Goal: Task Accomplishment & Management: Complete application form

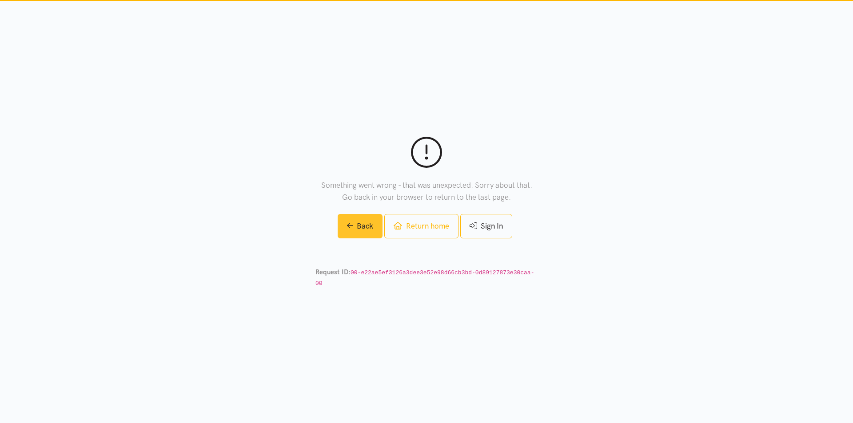
click at [369, 232] on link "Back" at bounding box center [359, 226] width 45 height 24
click at [416, 231] on link "Return home" at bounding box center [421, 226] width 74 height 24
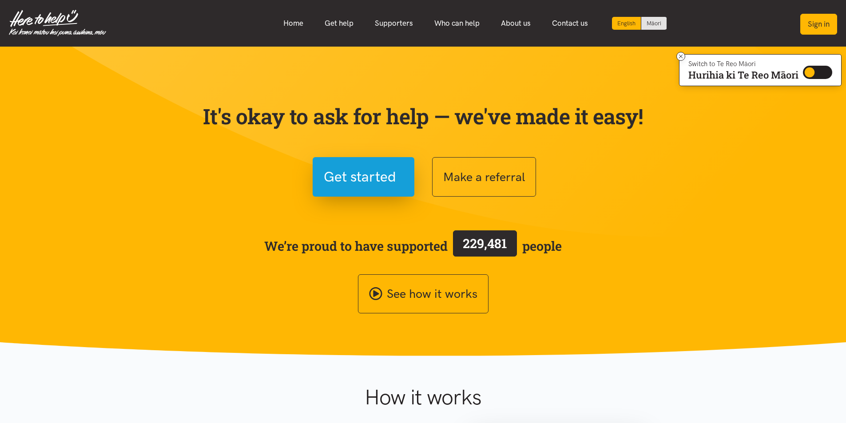
click at [817, 21] on button "Sign in" at bounding box center [818, 24] width 37 height 21
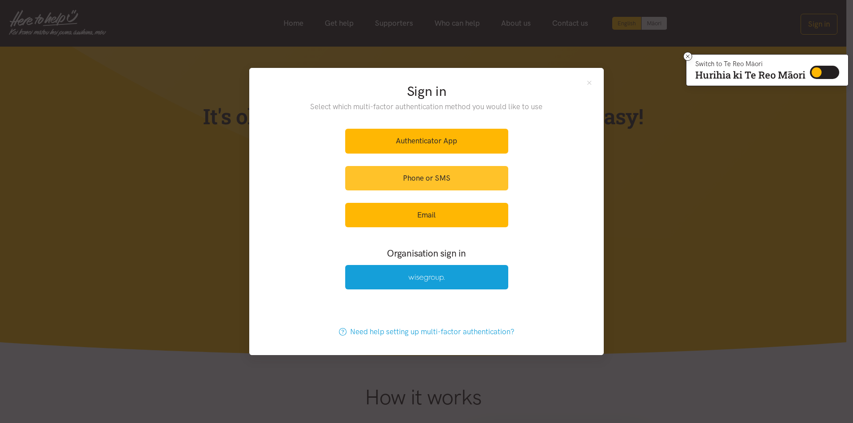
click at [459, 177] on link "Phone or SMS" at bounding box center [426, 178] width 163 height 24
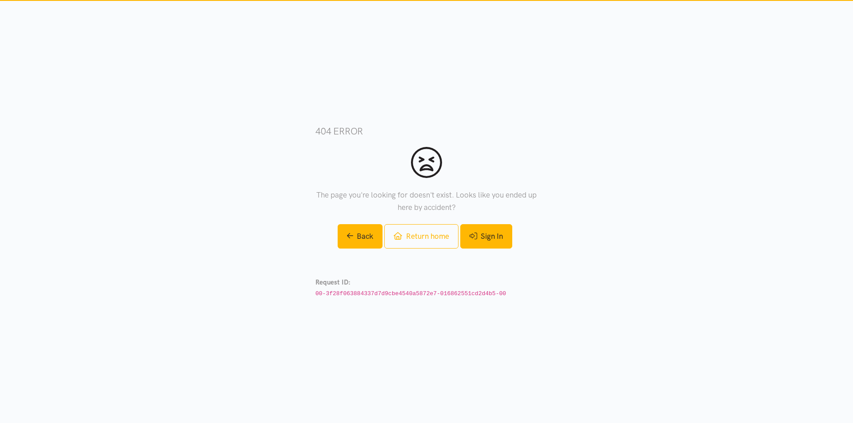
click at [482, 232] on link "Sign In" at bounding box center [486, 236] width 52 height 24
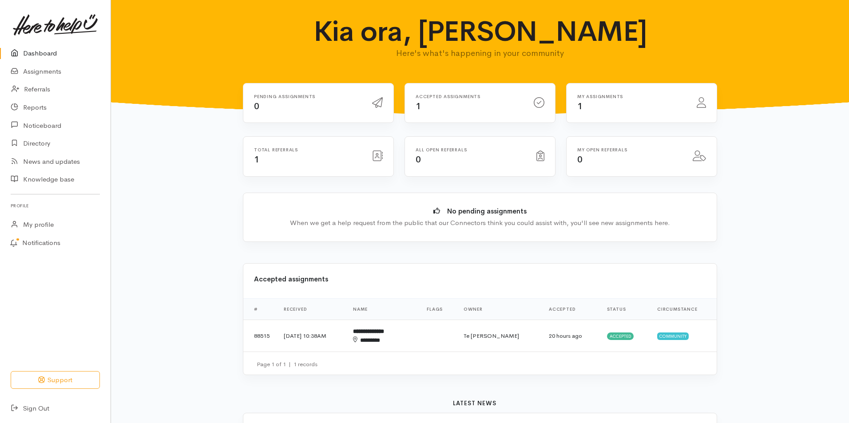
click at [270, 158] on div "Total referrals 1" at bounding box center [308, 156] width 118 height 18
click at [510, 334] on td "Te [PERSON_NAME]" at bounding box center [498, 336] width 85 height 32
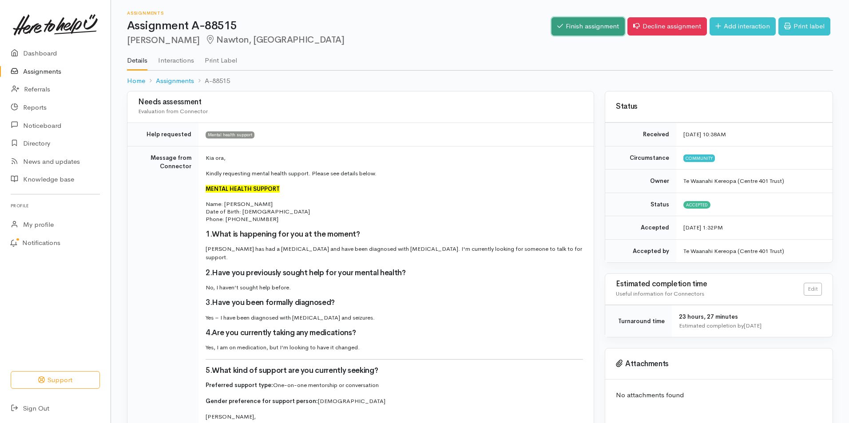
click at [591, 25] on link "Finish assignment" at bounding box center [587, 26] width 73 height 18
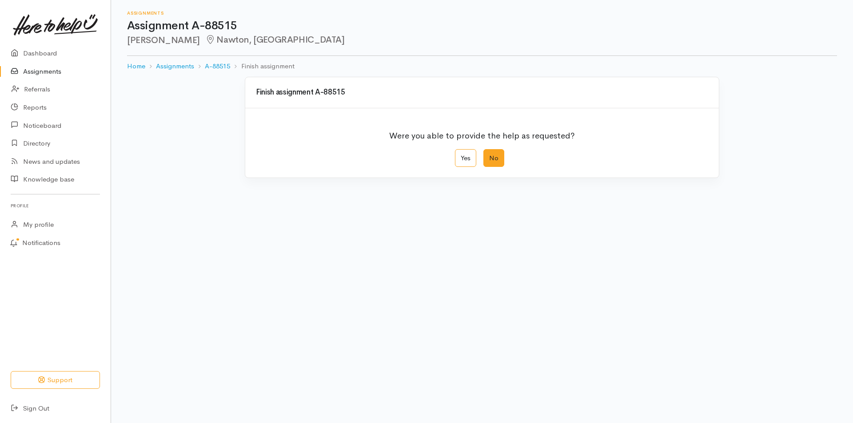
click at [496, 159] on label "No" at bounding box center [493, 158] width 21 height 18
click at [489, 155] on input "No" at bounding box center [486, 152] width 6 height 6
radio input "true"
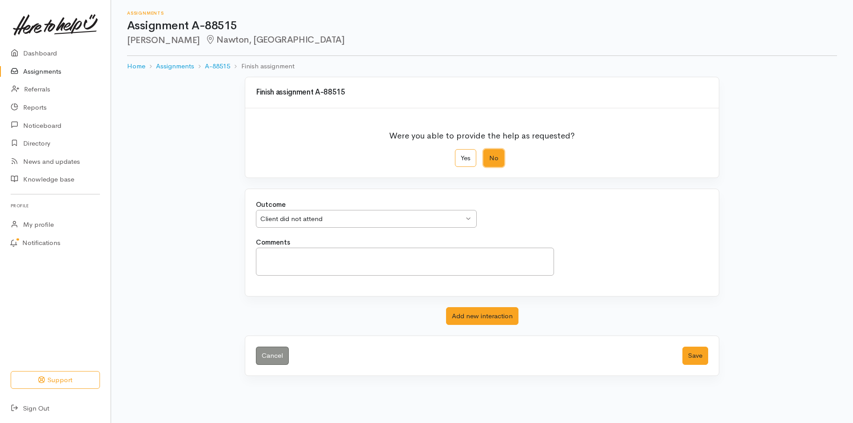
click at [361, 218] on div "Client did not attend" at bounding box center [361, 219] width 203 height 10
click at [298, 265] on textarea "Comments" at bounding box center [405, 262] width 298 height 28
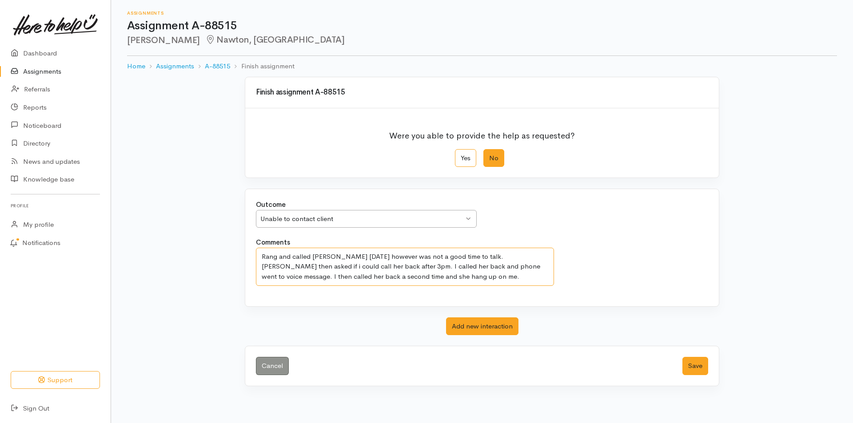
drag, startPoint x: 539, startPoint y: 255, endPoint x: 578, endPoint y: 266, distance: 40.4
click at [539, 255] on textarea "Rang and called Isabell yesterday however was not a good time to talk. Isabell …" at bounding box center [405, 267] width 298 height 38
click at [404, 266] on textarea "Rang and called Isabell yesterday however was not a good time to talk. Isabell …" at bounding box center [405, 267] width 298 height 38
click at [358, 279] on textarea "Rang and called Isabell yesterday however was not a good time to talk. Isabell …" at bounding box center [405, 267] width 298 height 38
click at [517, 276] on textarea "Rang and called Isabell yesterday however was not a good time to talk. Isabell …" at bounding box center [405, 267] width 298 height 38
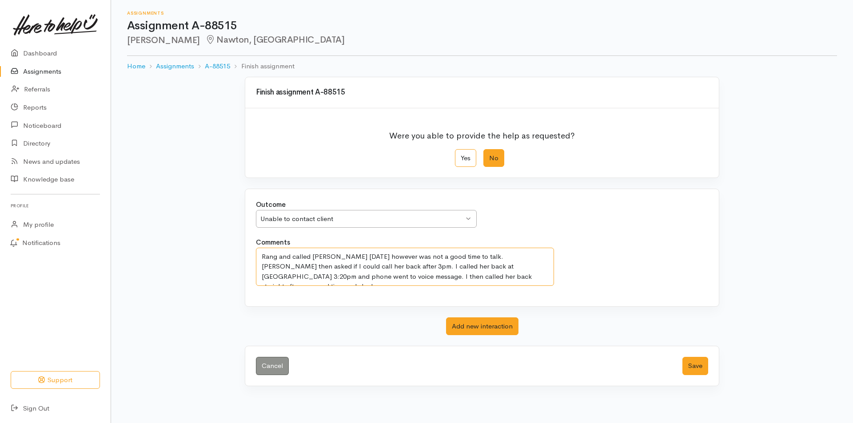
click at [397, 277] on textarea "Rang and called Isabell yesterday however was not a good time to talk. Isabell …" at bounding box center [405, 267] width 298 height 38
click at [488, 275] on textarea "Rang and called Isabell yesterday however was not a good time to talk. Isabell …" at bounding box center [405, 267] width 298 height 38
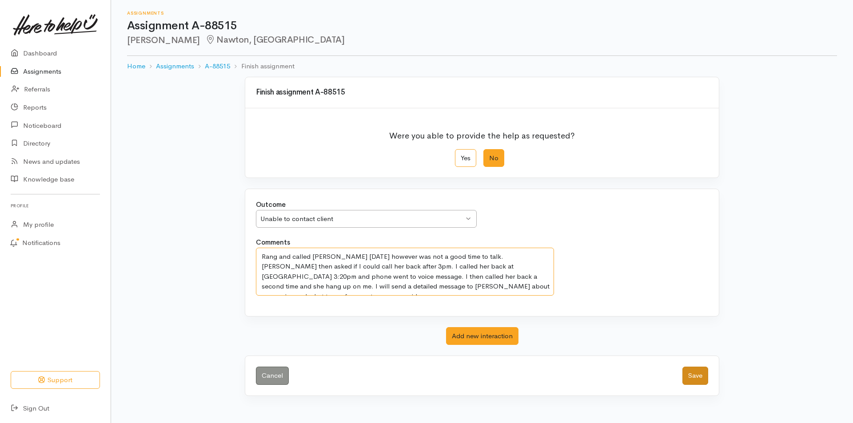
type textarea "Rang and called Isabell yesterday however was not a good time to talk. Isabell …"
click at [697, 377] on button "Save" at bounding box center [695, 376] width 26 height 18
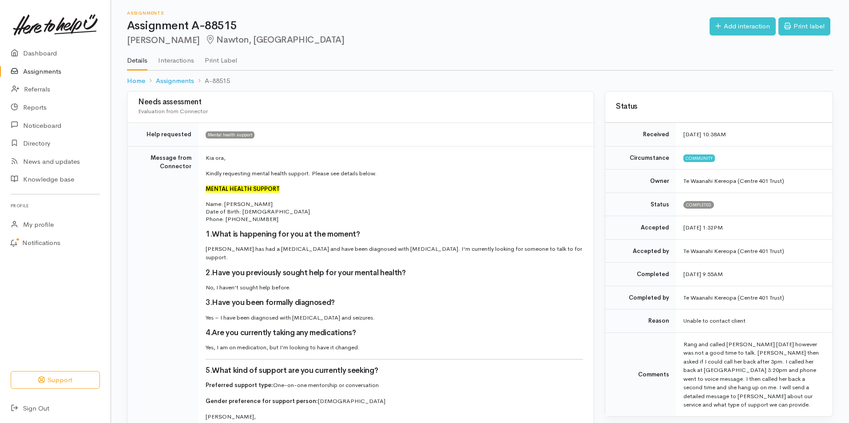
click at [50, 69] on link "Assignments" at bounding box center [55, 72] width 111 height 18
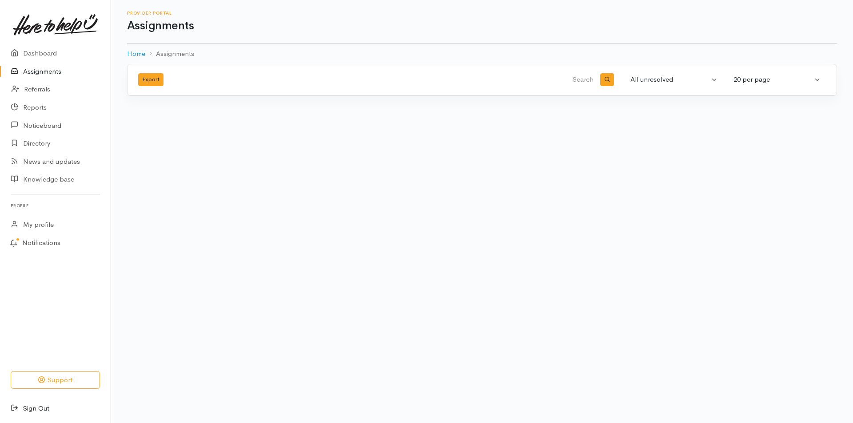
click at [35, 407] on link "Sign Out" at bounding box center [55, 409] width 111 height 18
